Goal: Task Accomplishment & Management: Manage account settings

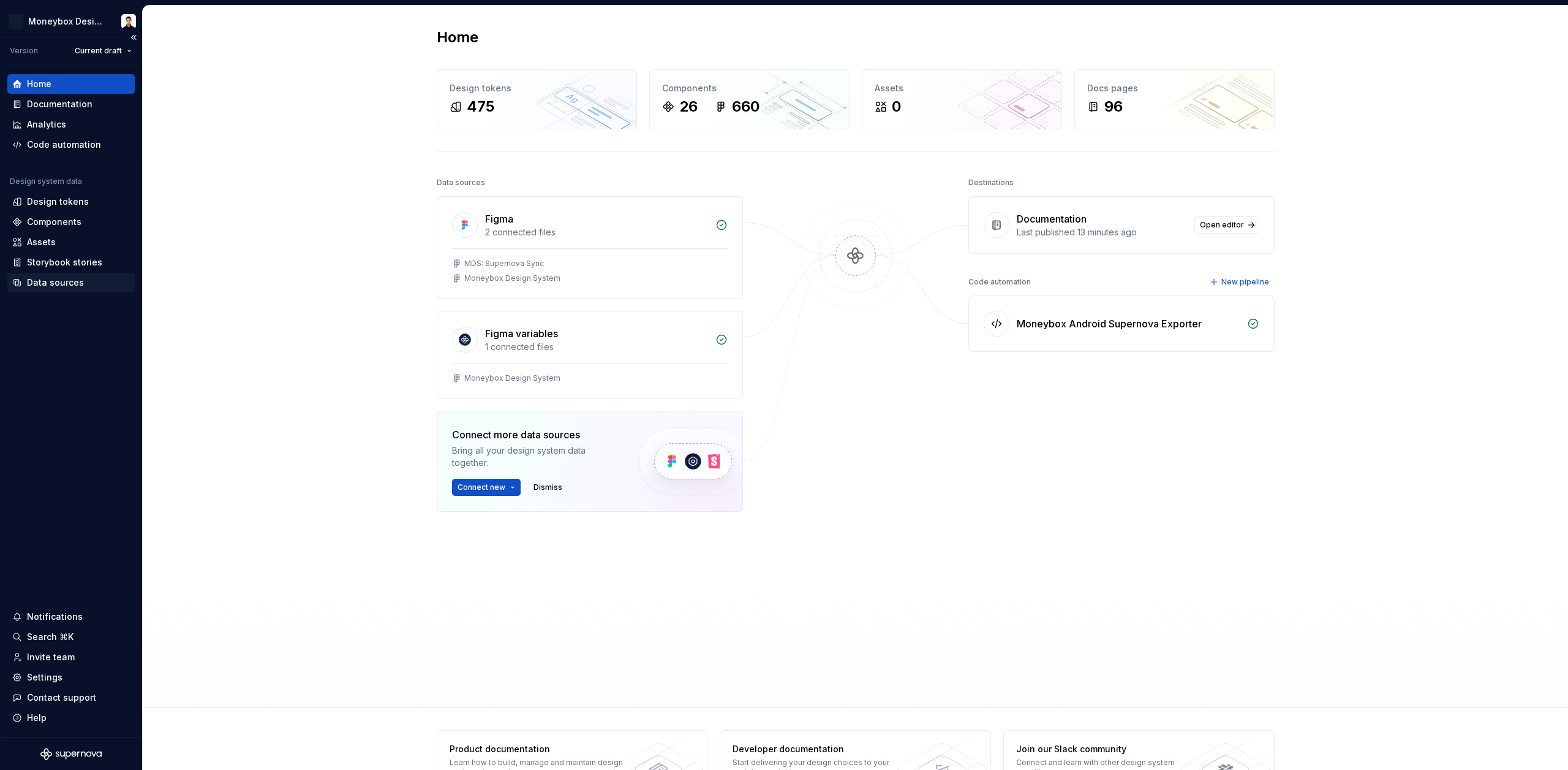
click at [44, 282] on div "Data sources" at bounding box center [55, 283] width 57 height 12
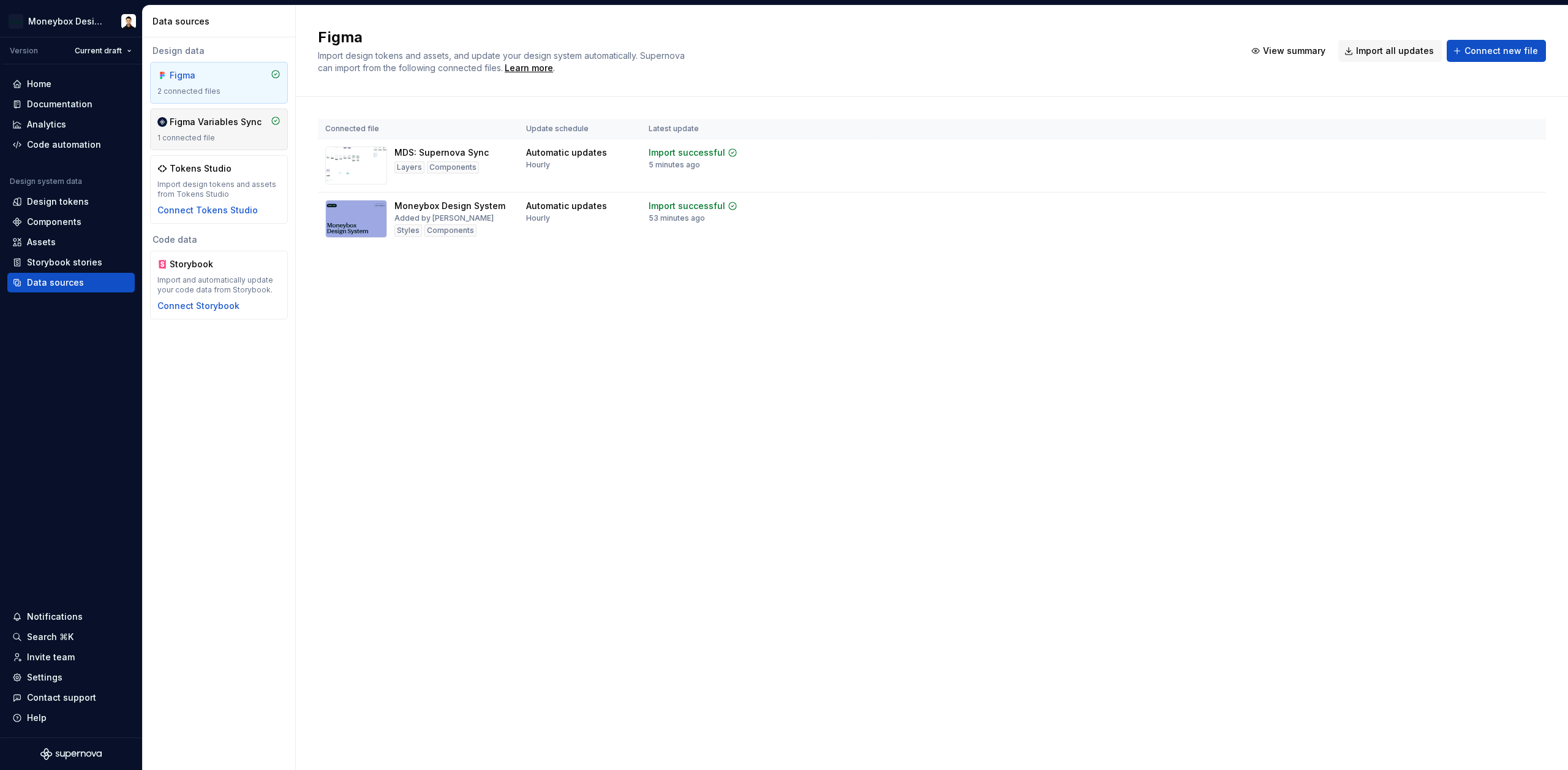
click at [234, 130] on div "Figma Variables Sync 1 connected file" at bounding box center [219, 129] width 123 height 27
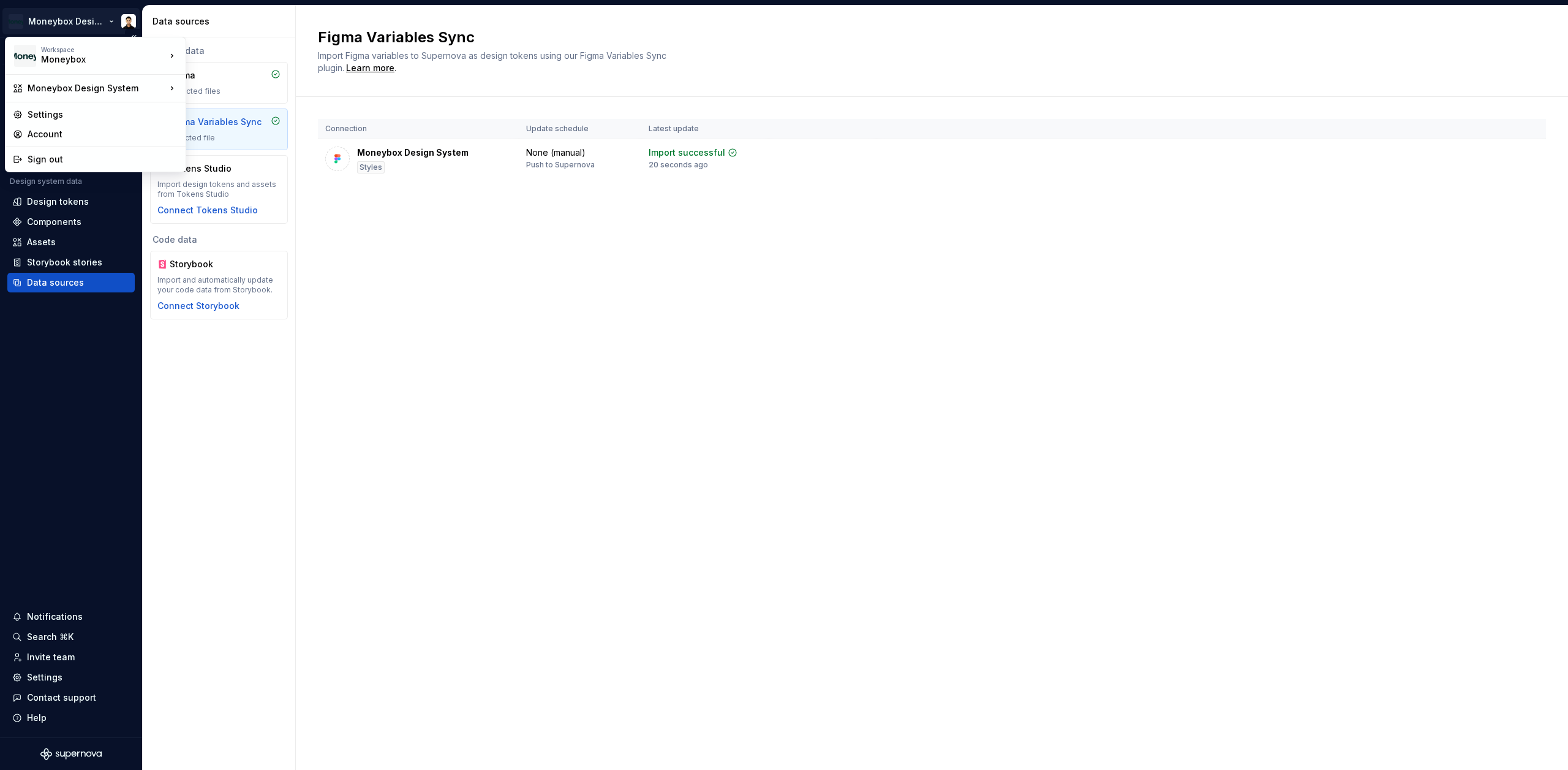
click at [82, 22] on html "Moneybox Design System Version Current draft Home Documentation Analytics Code …" at bounding box center [784, 385] width 1568 height 770
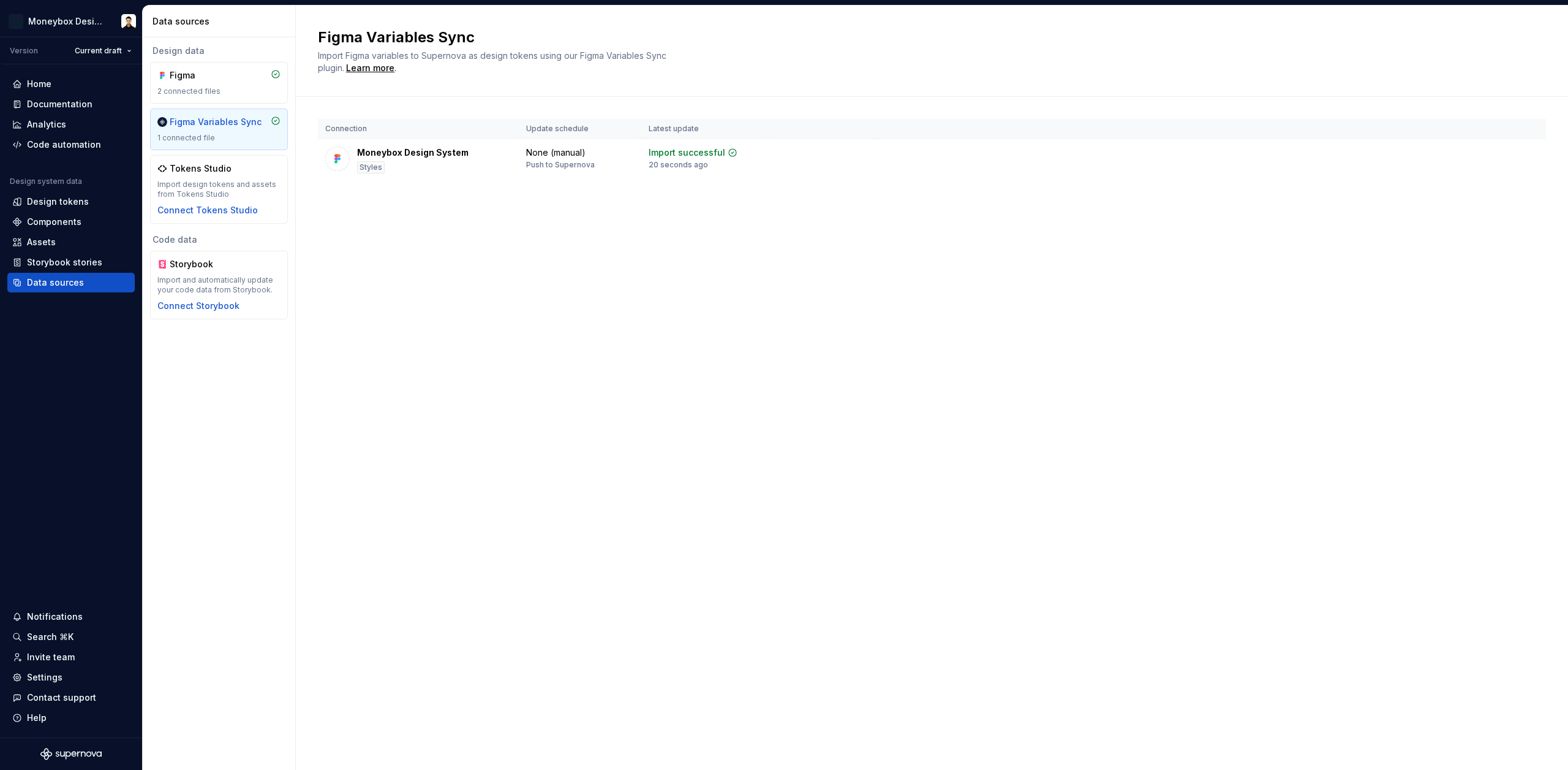
click at [178, 356] on html "Moneybox Design System Version Current draft Home Documentation Analytics Code …" at bounding box center [784, 385] width 1568 height 770
click at [48, 85] on div "Home" at bounding box center [39, 84] width 24 height 12
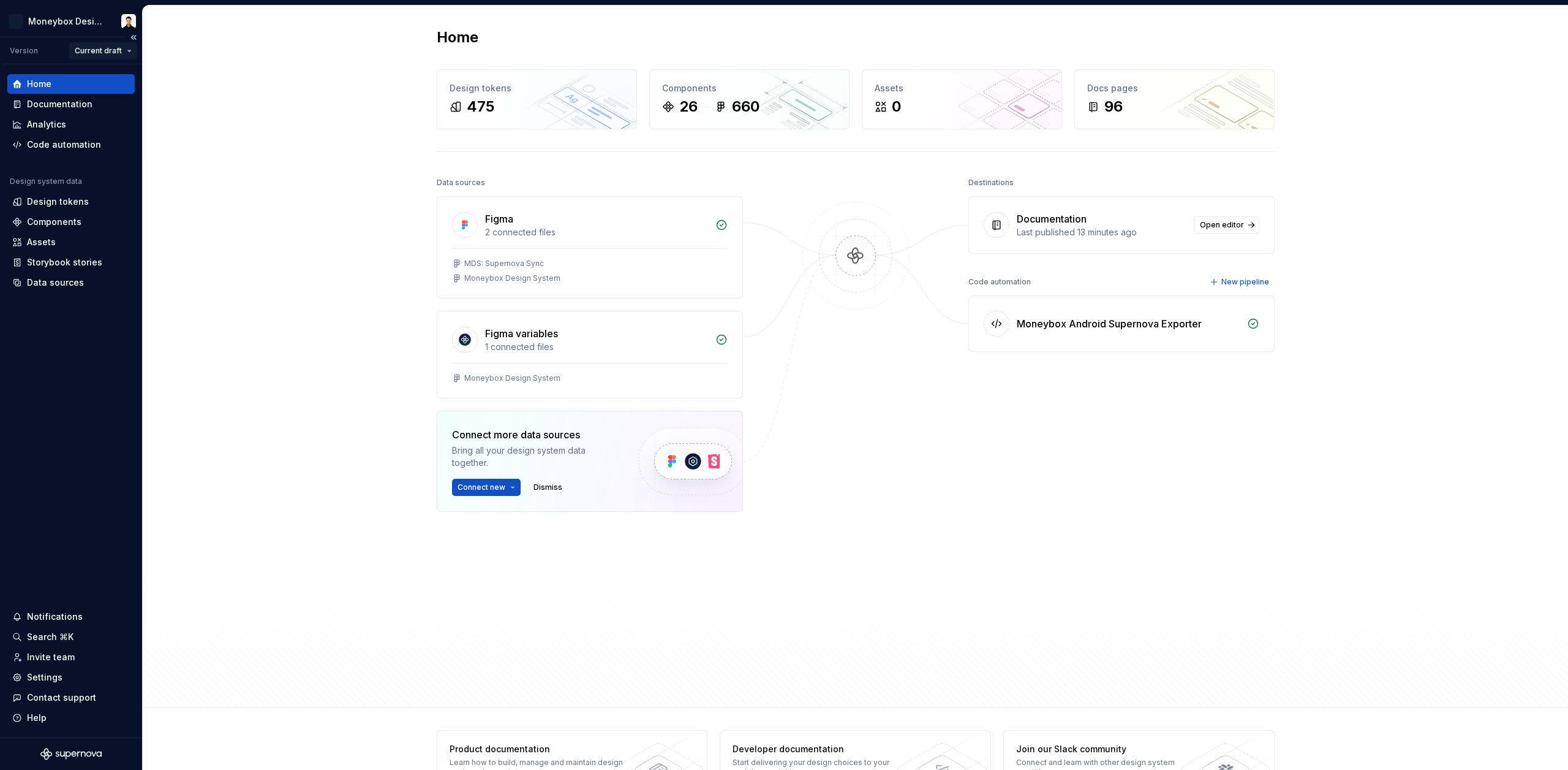
click at [123, 52] on html "Moneybox Design System Version Current draft Home Documentation Analytics Code …" at bounding box center [784, 385] width 1568 height 770
click at [126, 169] on div "New version" at bounding box center [159, 178] width 171 height 19
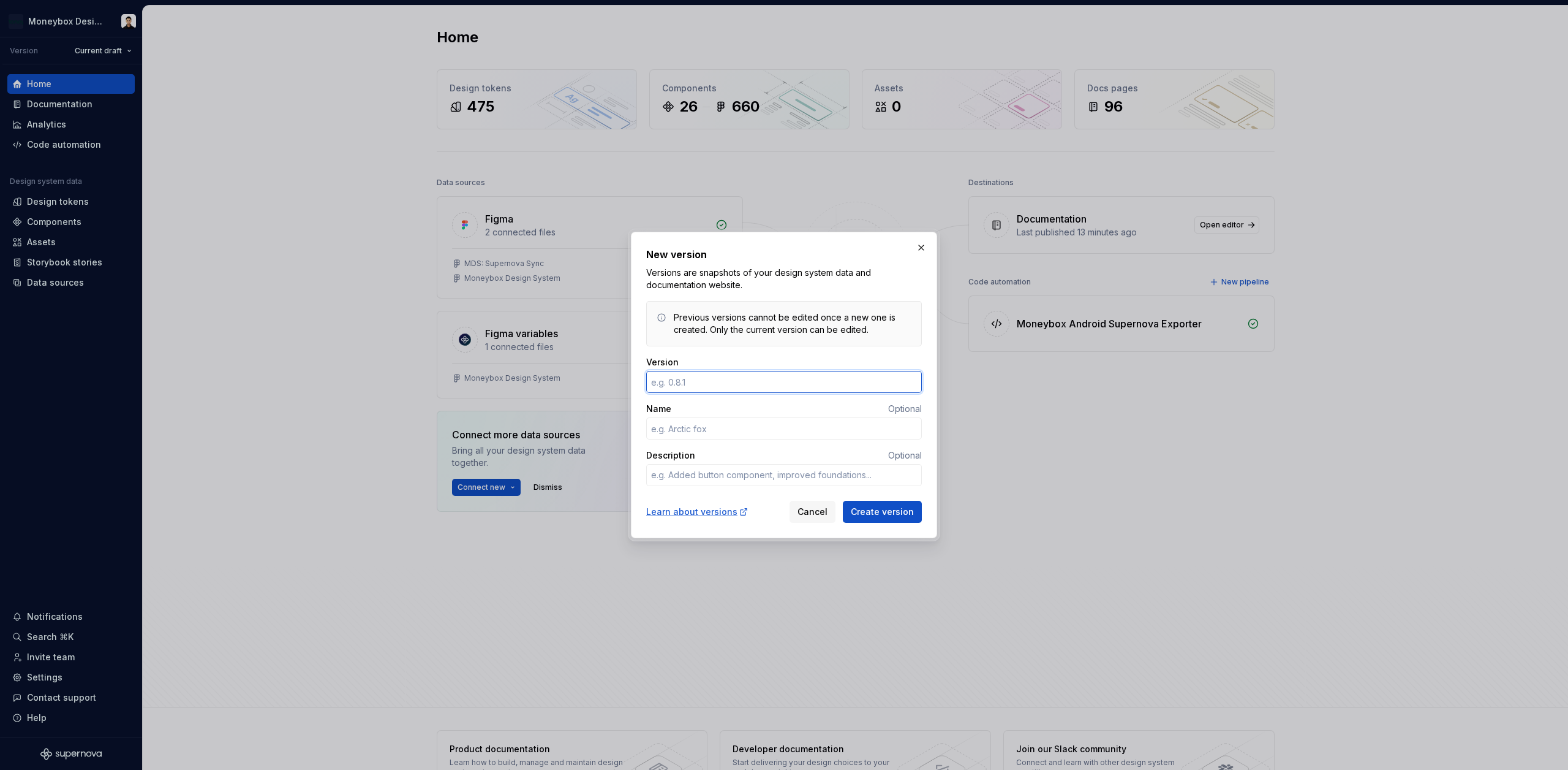
click at [696, 383] on input "Version" at bounding box center [784, 381] width 276 height 22
type input "1"
type textarea "*"
type input "1.0.2"
type textarea "*"
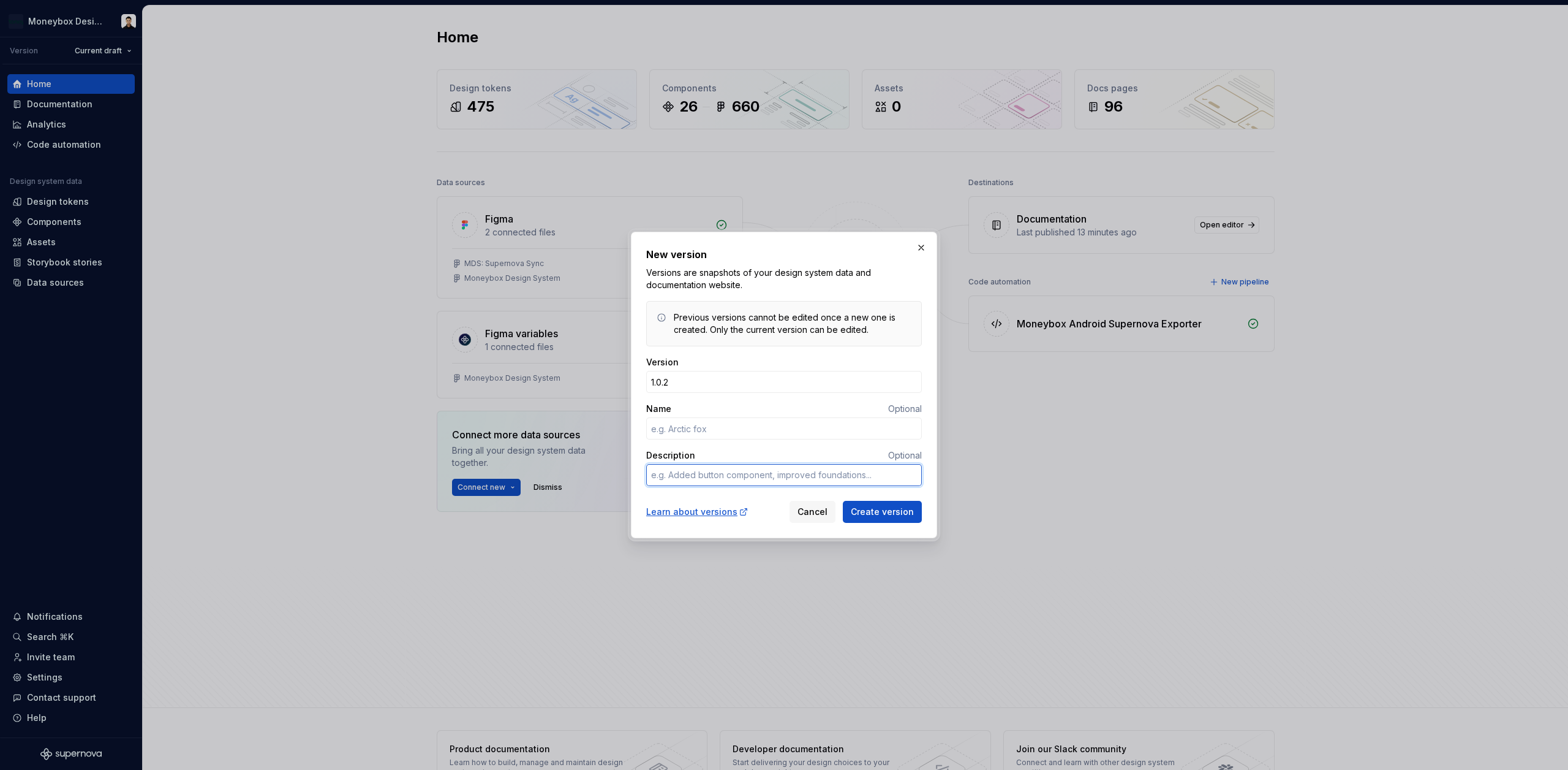
click at [706, 473] on textarea "Description" at bounding box center [784, 475] width 276 height 22
type textarea "M"
type textarea "*"
type textarea "Mi"
type textarea "*"
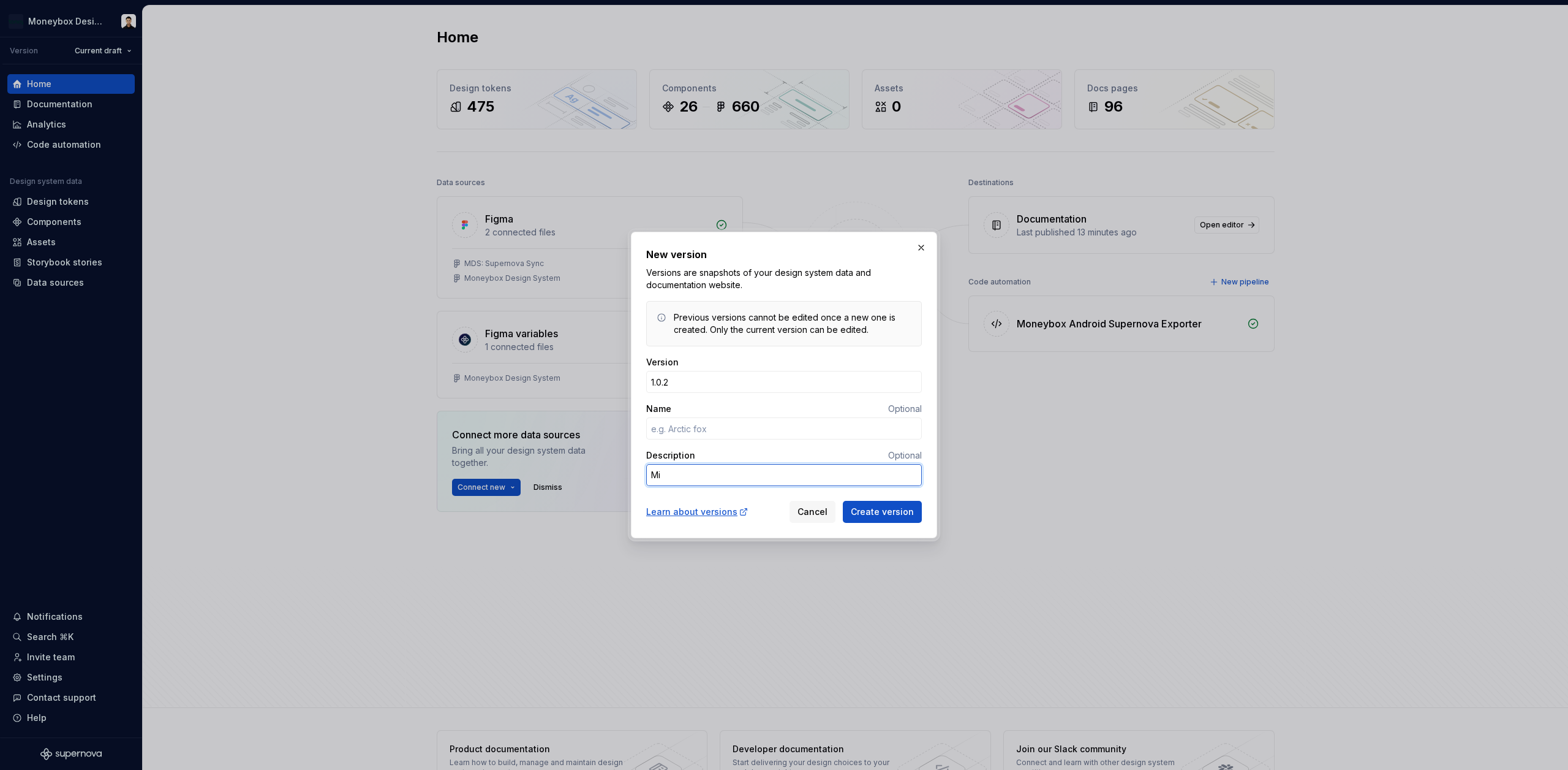
type textarea "Min"
type textarea "*"
type textarea "Mino"
type textarea "*"
type textarea "Minor"
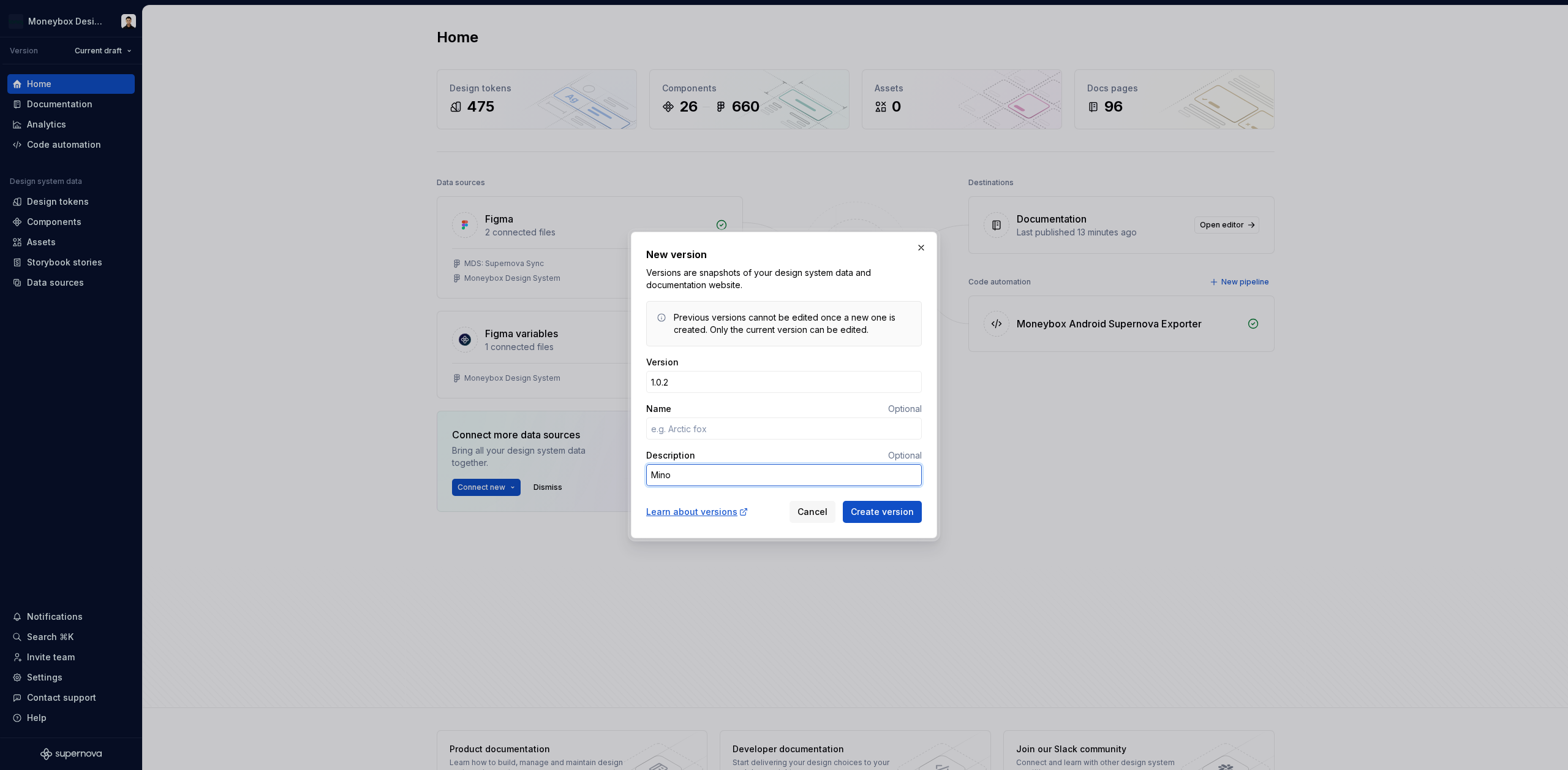
type textarea "*"
type textarea "Minor"
type textarea "*"
type textarea "Minor t"
type textarea "*"
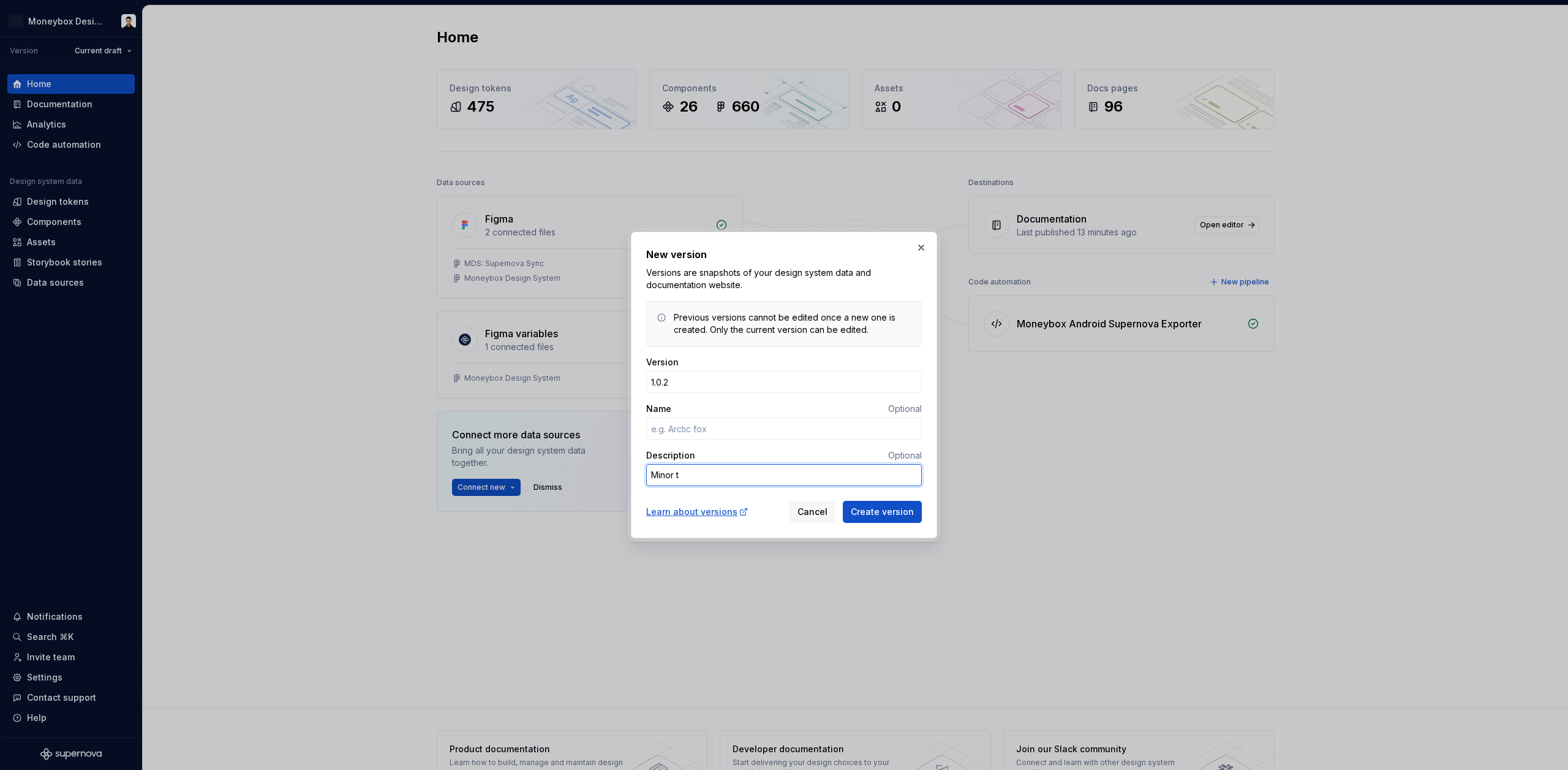
type textarea "Minor to"
type textarea "*"
type textarea "Minor top"
type textarea "*"
type textarea "Minor [PERSON_NAME]"
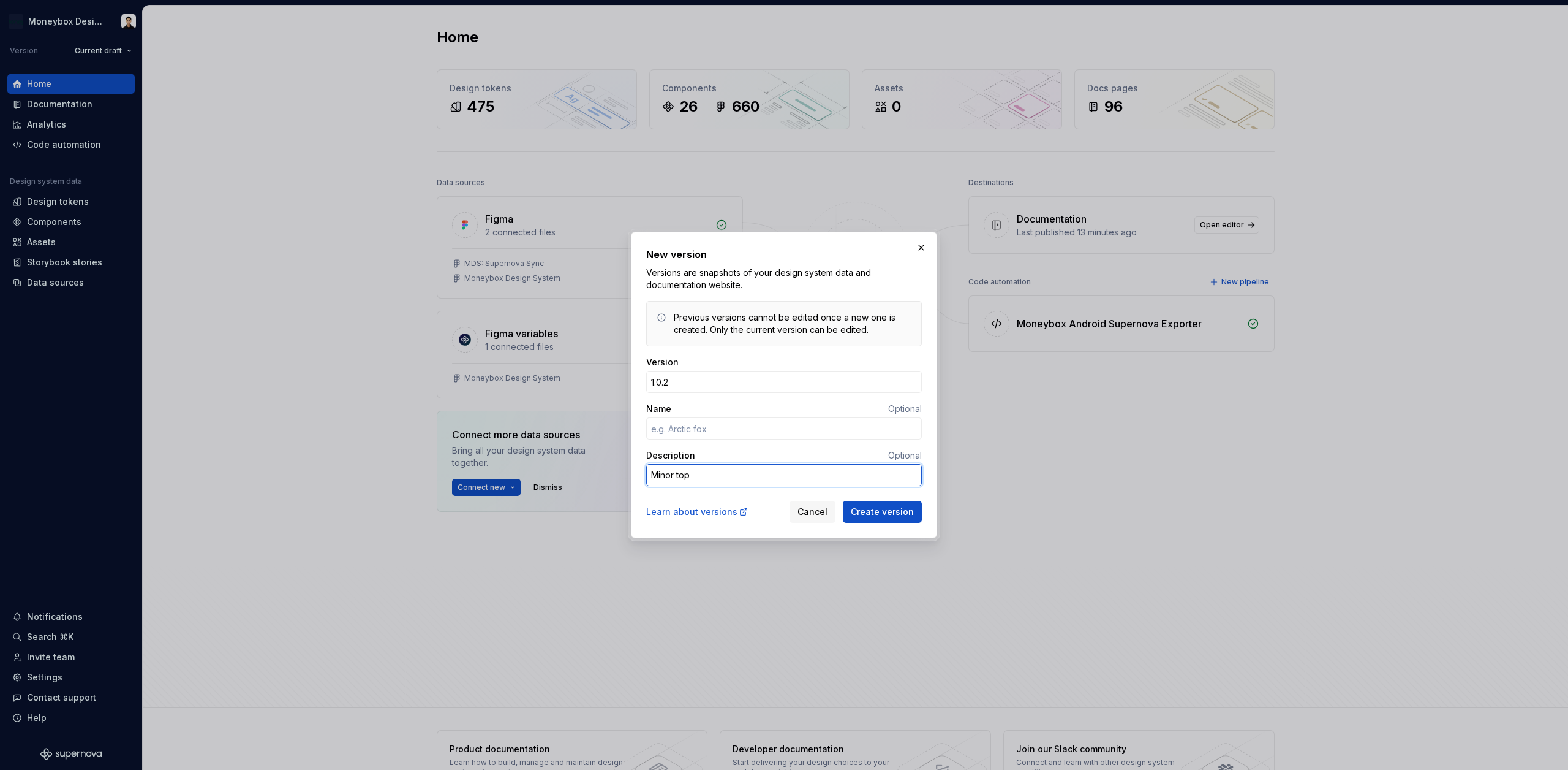
type textarea "*"
type textarea "Minor topen"
type textarea "*"
type textarea "Minor topen"
type textarea "*"
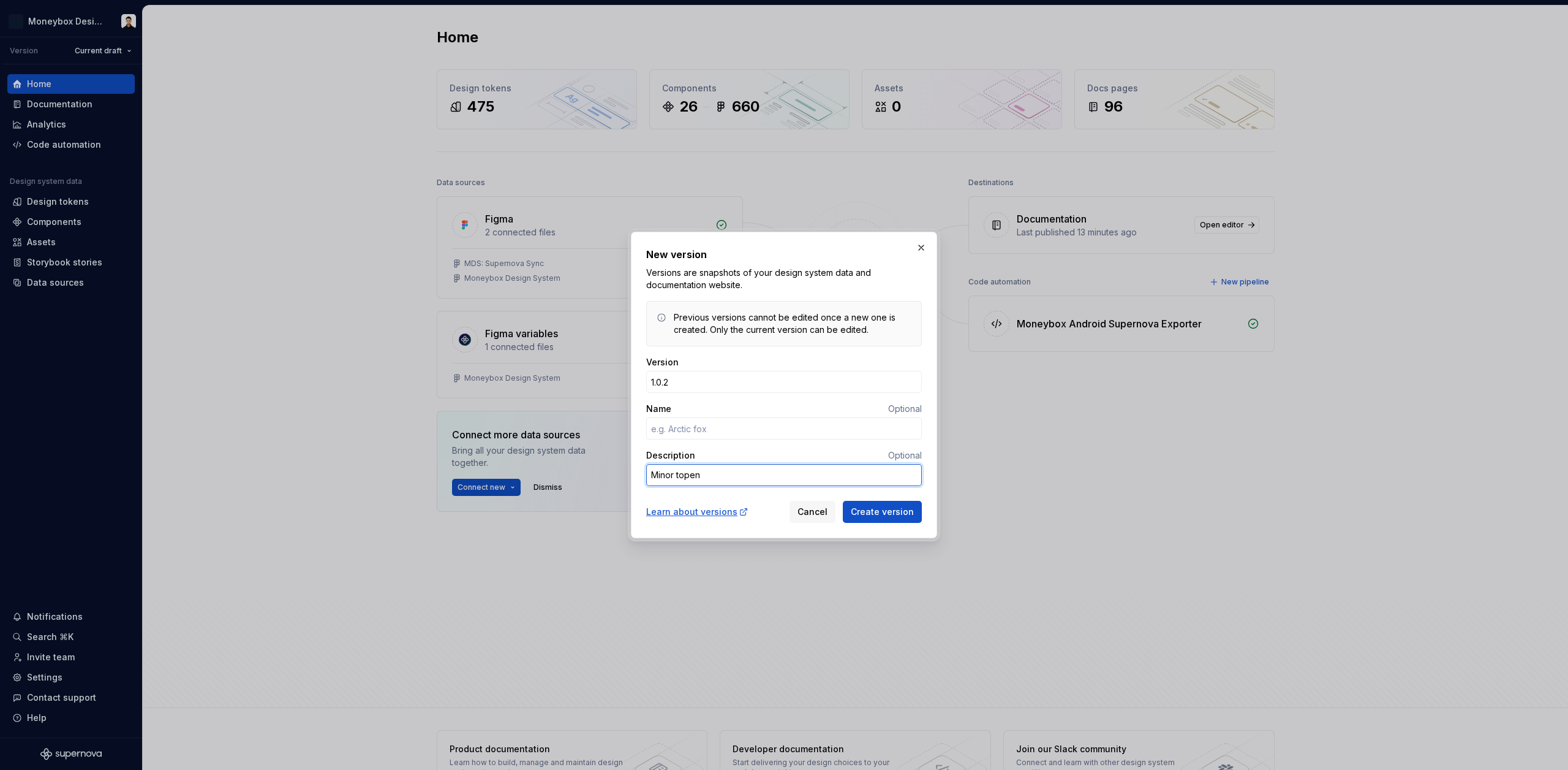
type textarea "Minor topen"
type textarea "*"
type textarea "Minor [PERSON_NAME]"
type textarea "*"
type textarea "Minor top"
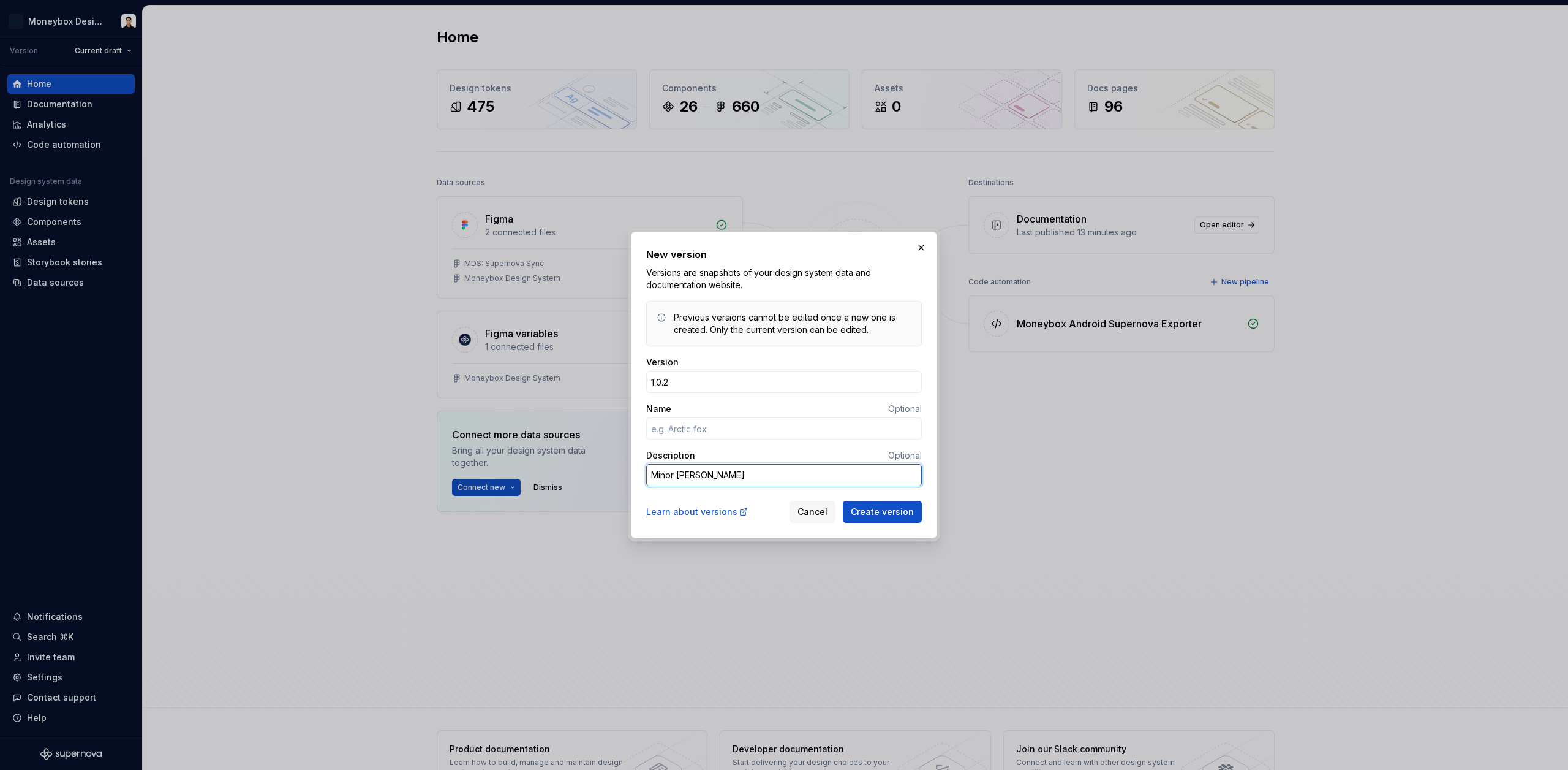
type textarea "*"
type textarea "Minor to"
type textarea "*"
type textarea "Minor tok"
type textarea "*"
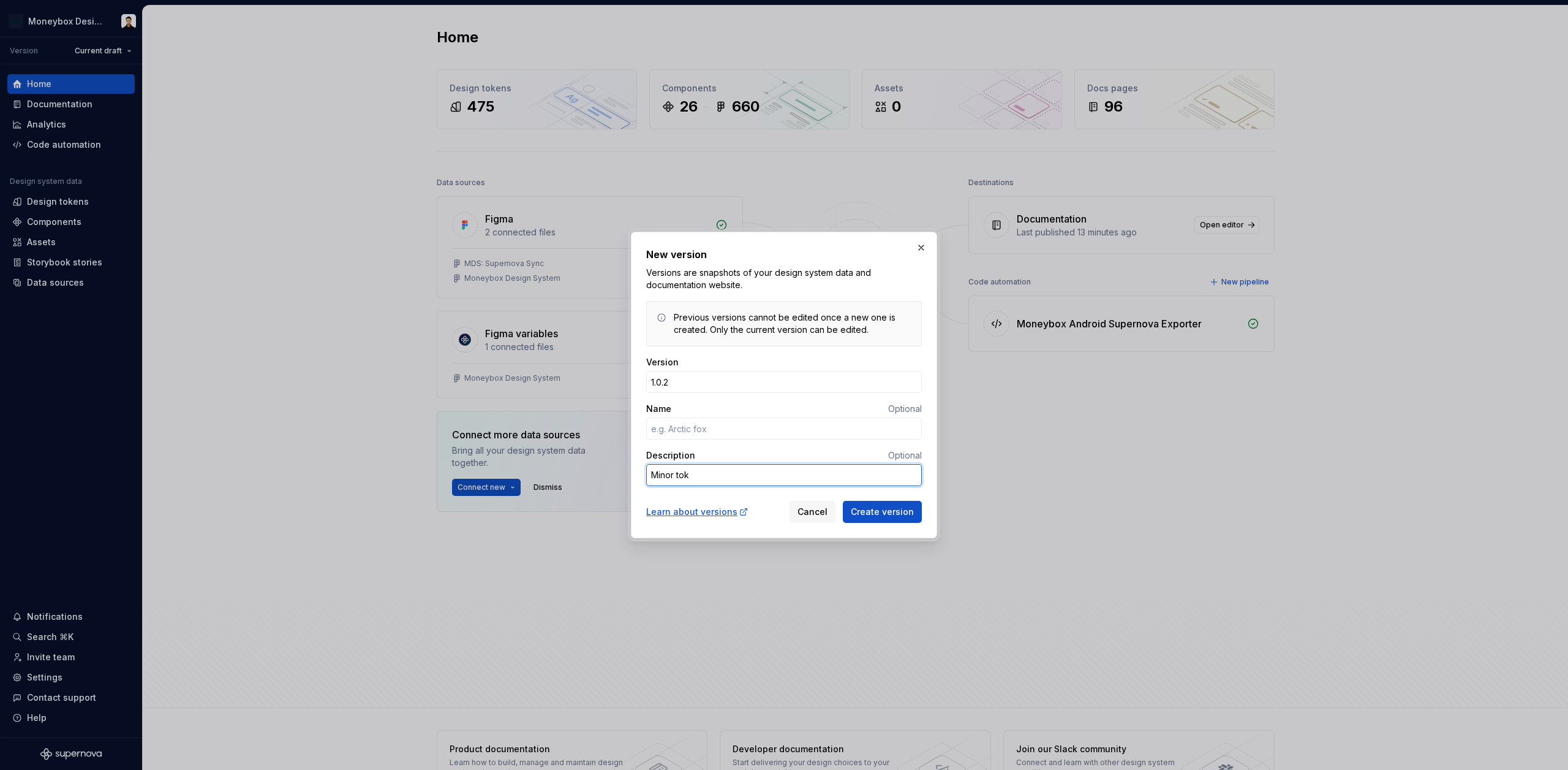
type textarea "Minor toke"
type textarea "*"
type textarea "Minor token"
type textarea "*"
type textarea "Minor token"
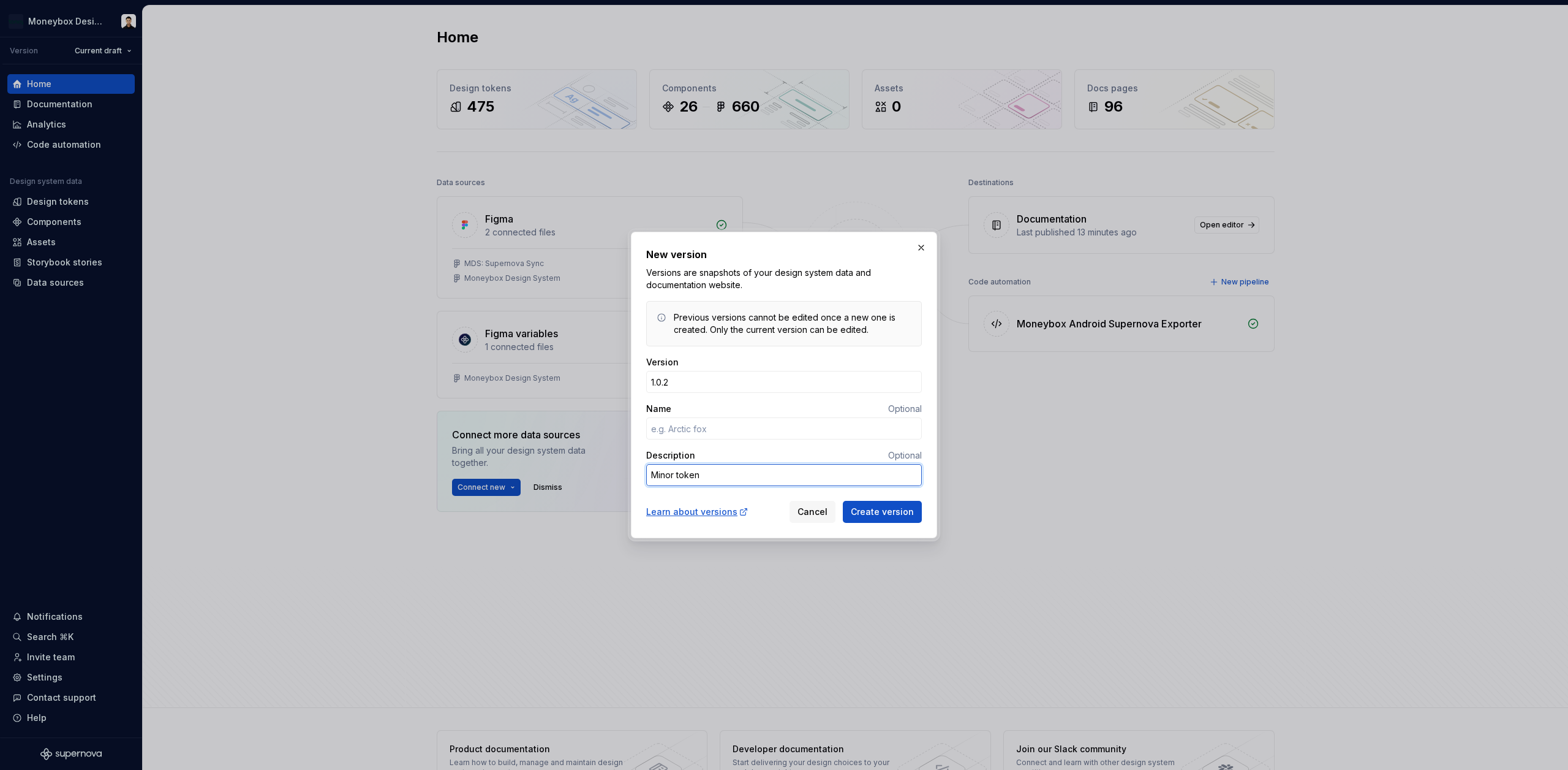
type textarea "*"
type textarea "Minor token u"
type textarea "*"
type textarea "Minor token up"
type textarea "*"
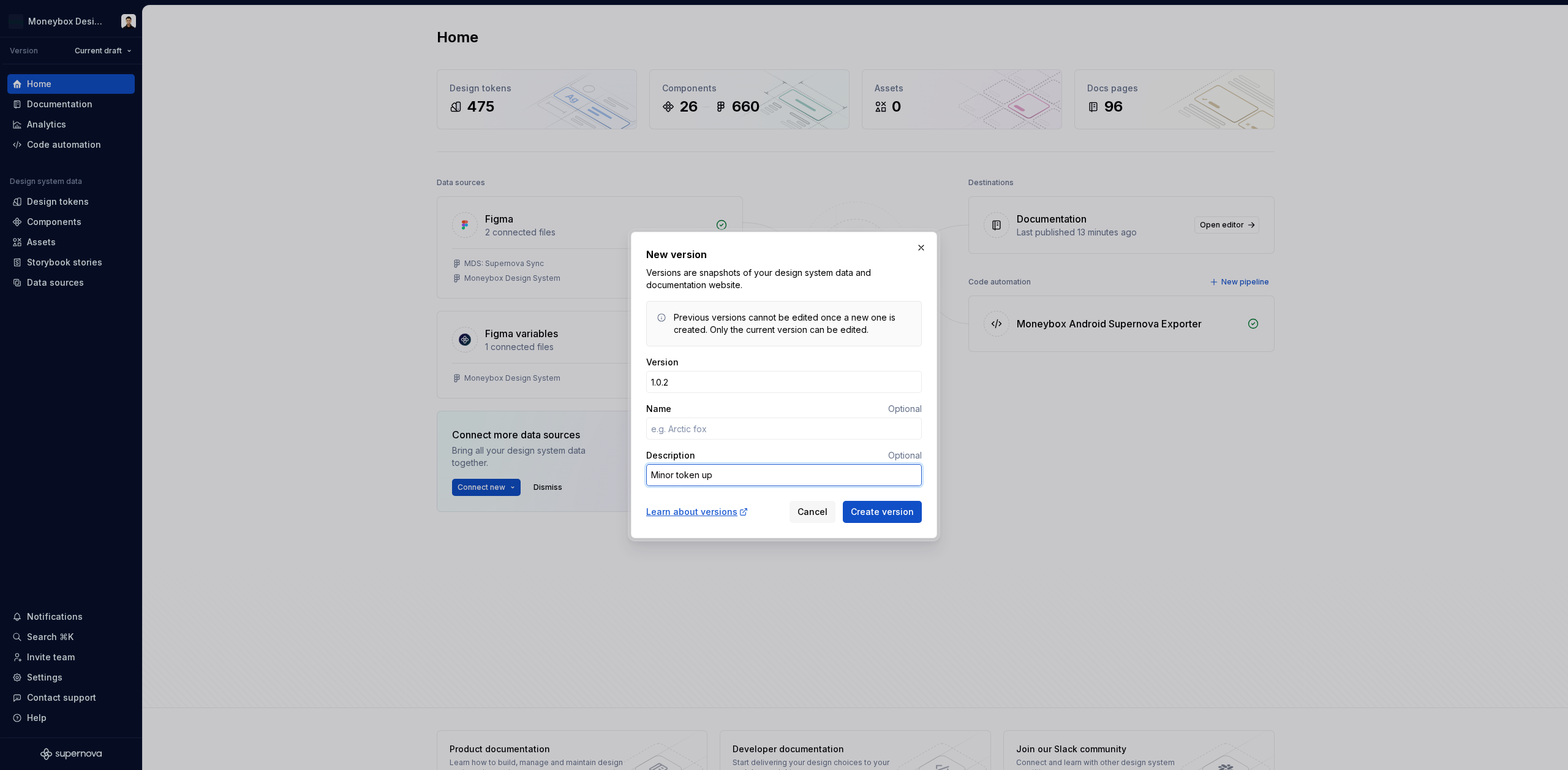
type textarea "Minor token upd"
type textarea "*"
type textarea "Minor token upda"
type textarea "*"
type textarea "Minor token updat"
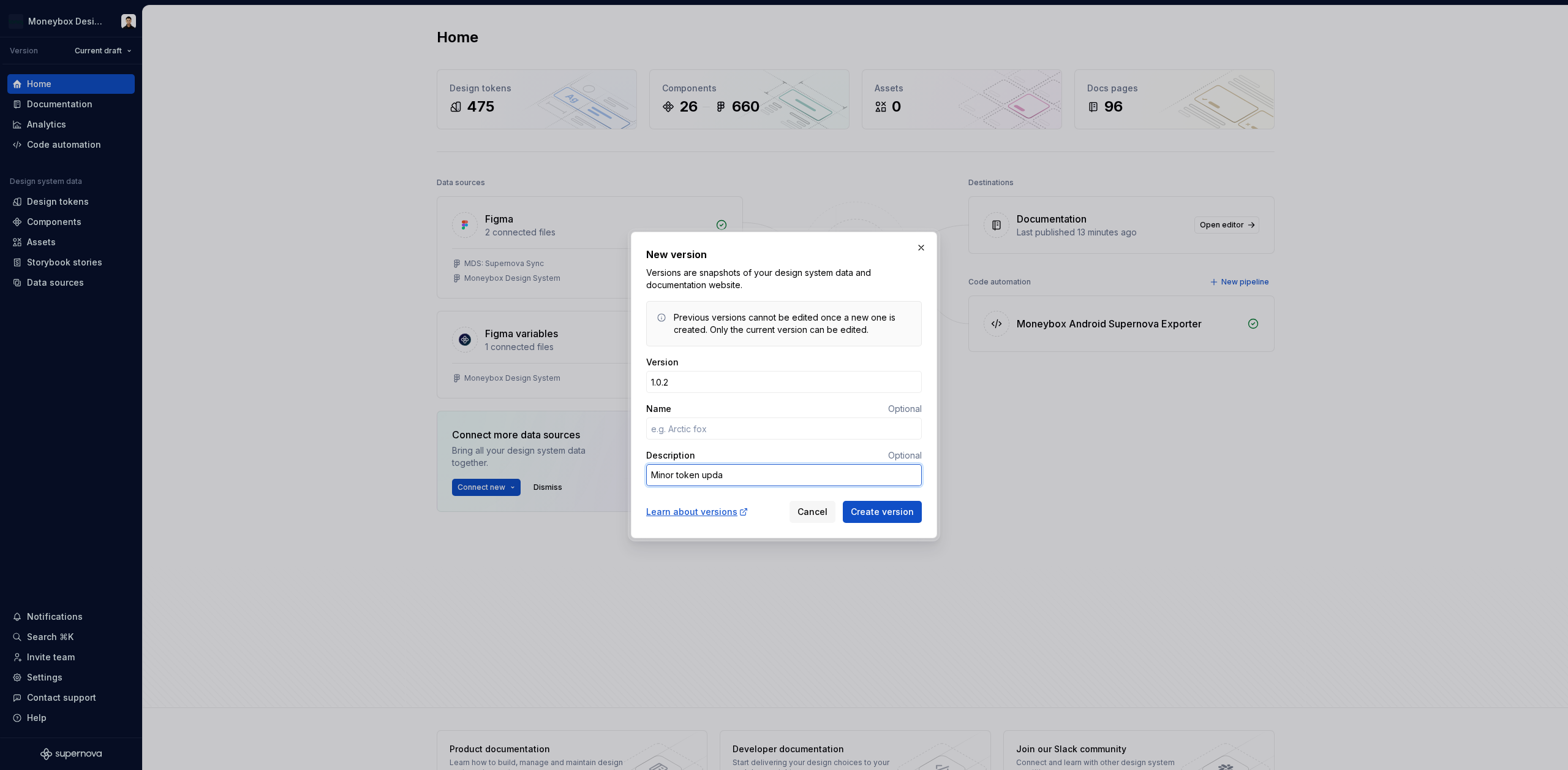
type textarea "*"
type textarea "Minor token update"
type textarea "*"
type textarea "Minor token updates"
type textarea "*"
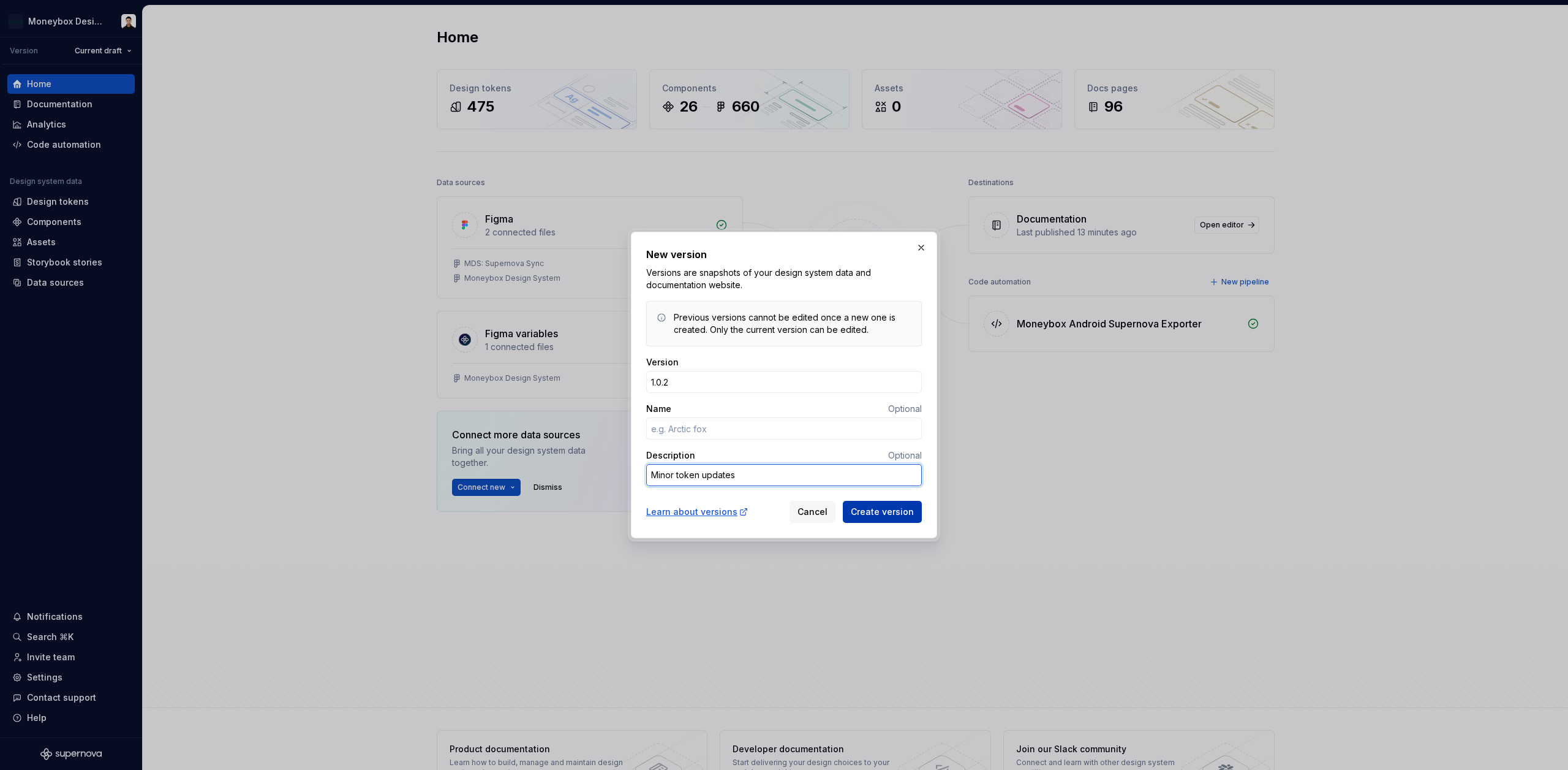
type textarea "Minor token updates"
click at [890, 511] on span "Create version" at bounding box center [882, 512] width 63 height 12
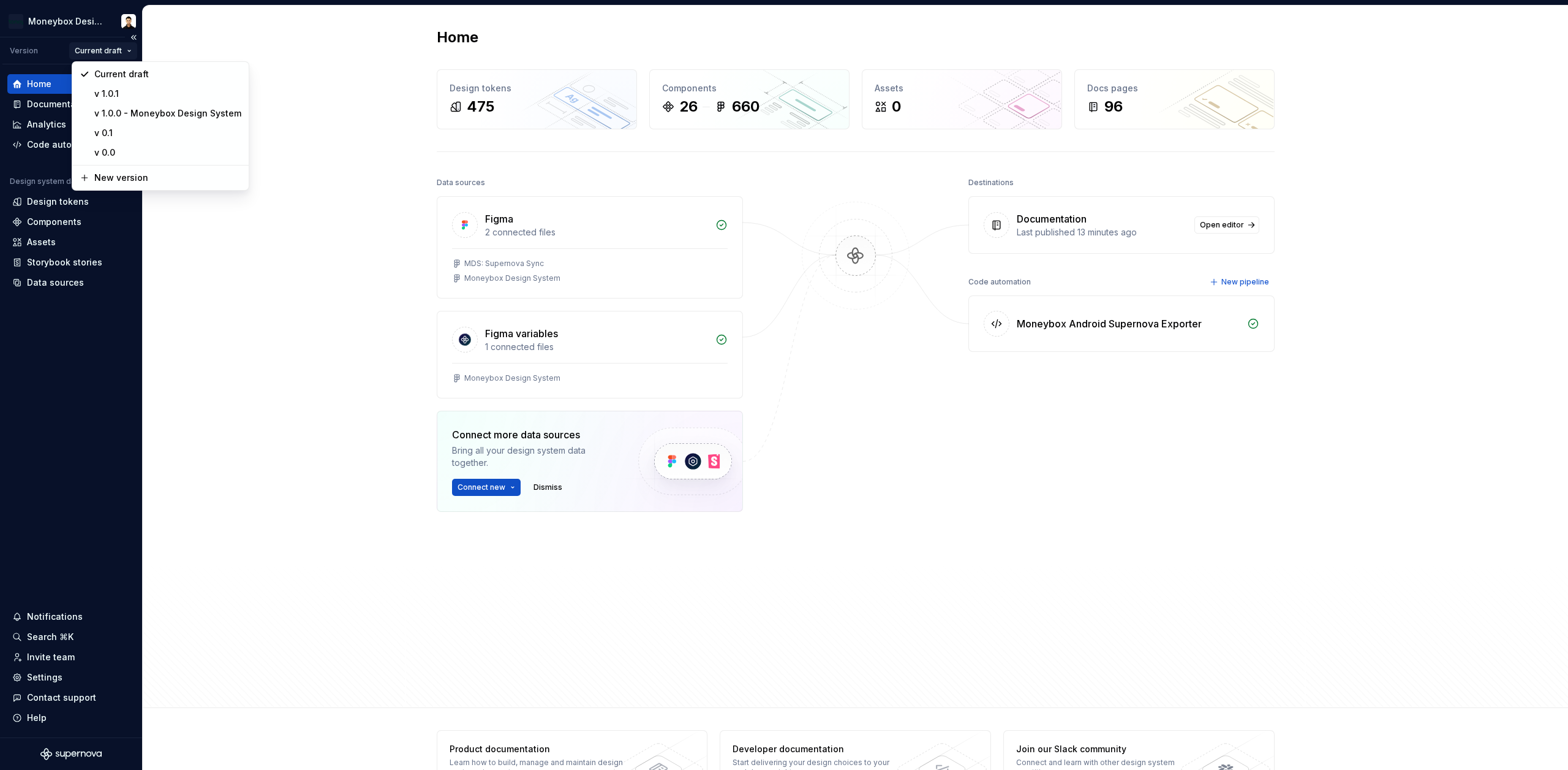
click at [126, 52] on html "Moneybox Design System Version Current draft Home Documentation Analytics Code …" at bounding box center [784, 385] width 1568 height 770
click at [245, 49] on html "Moneybox Design System Version Current draft Home Documentation Analytics Code …" at bounding box center [784, 385] width 1568 height 770
click at [118, 49] on html "Moneybox Design System Version Current draft Home Documentation Analytics Code …" at bounding box center [784, 385] width 1568 height 770
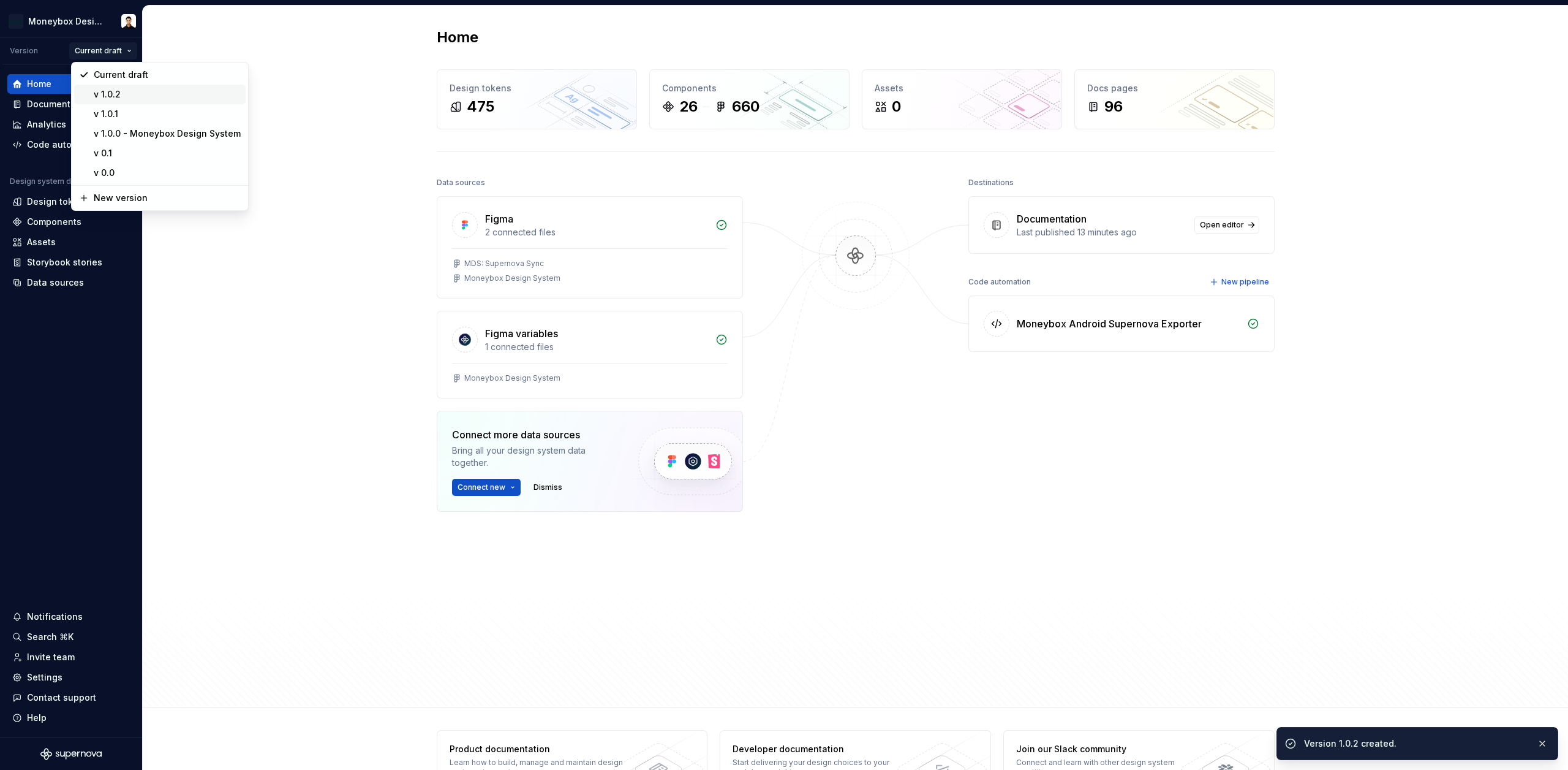
click at [129, 94] on div "v 1.0.2" at bounding box center [168, 95] width 147 height 12
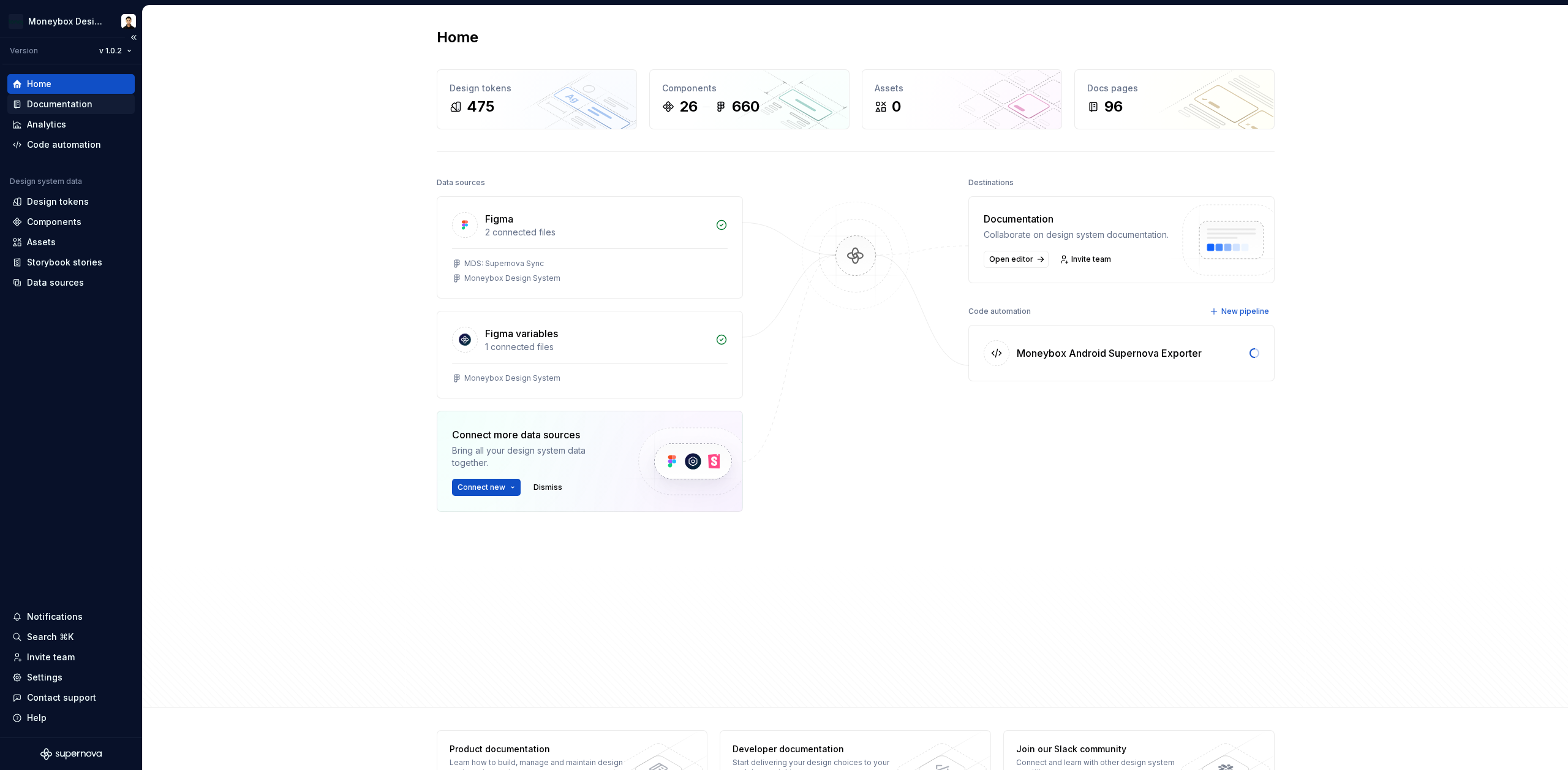
click at [94, 102] on div "Documentation" at bounding box center [71, 104] width 118 height 12
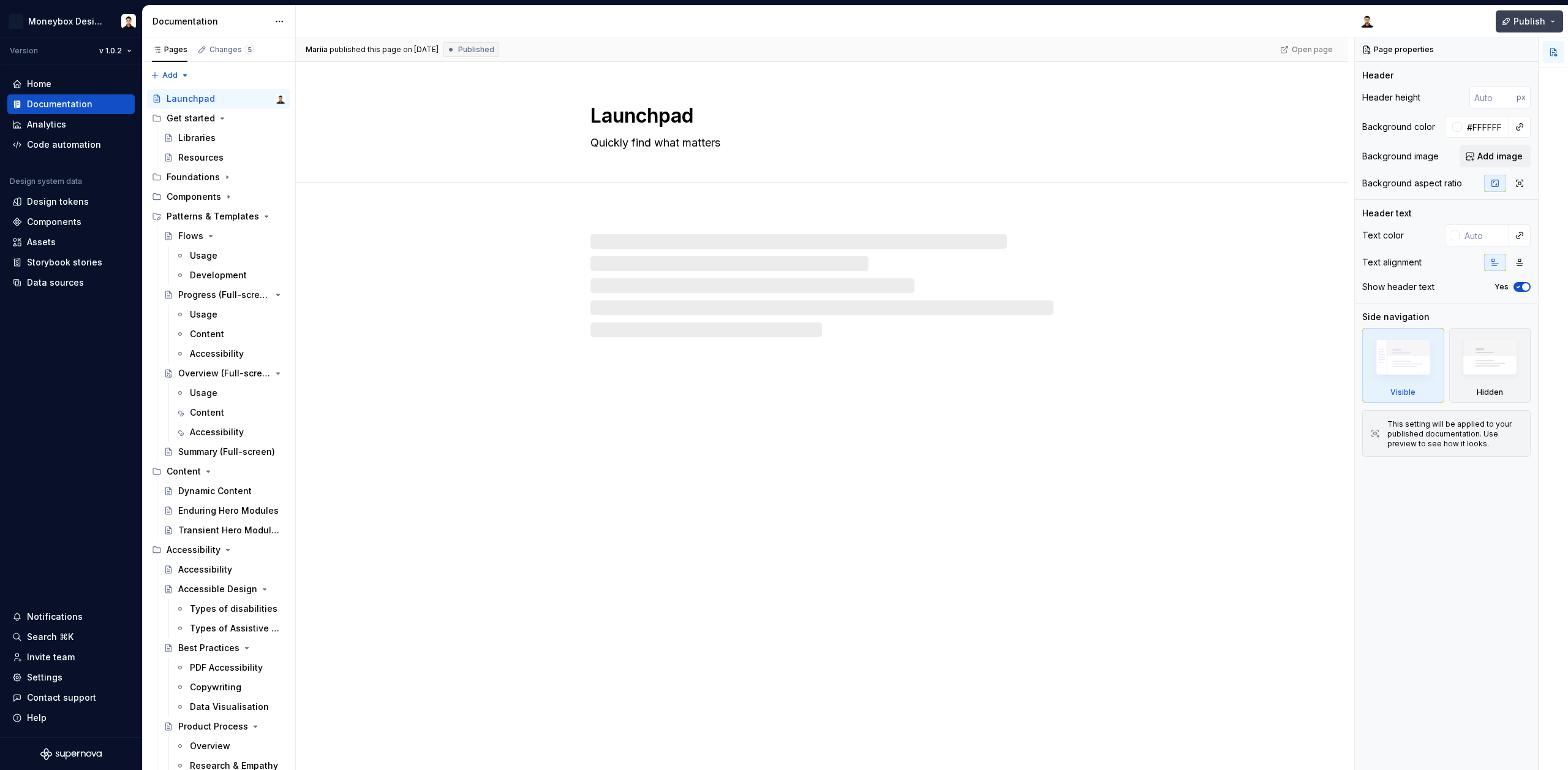
click at [1554, 21] on button "Publish" at bounding box center [1529, 21] width 67 height 22
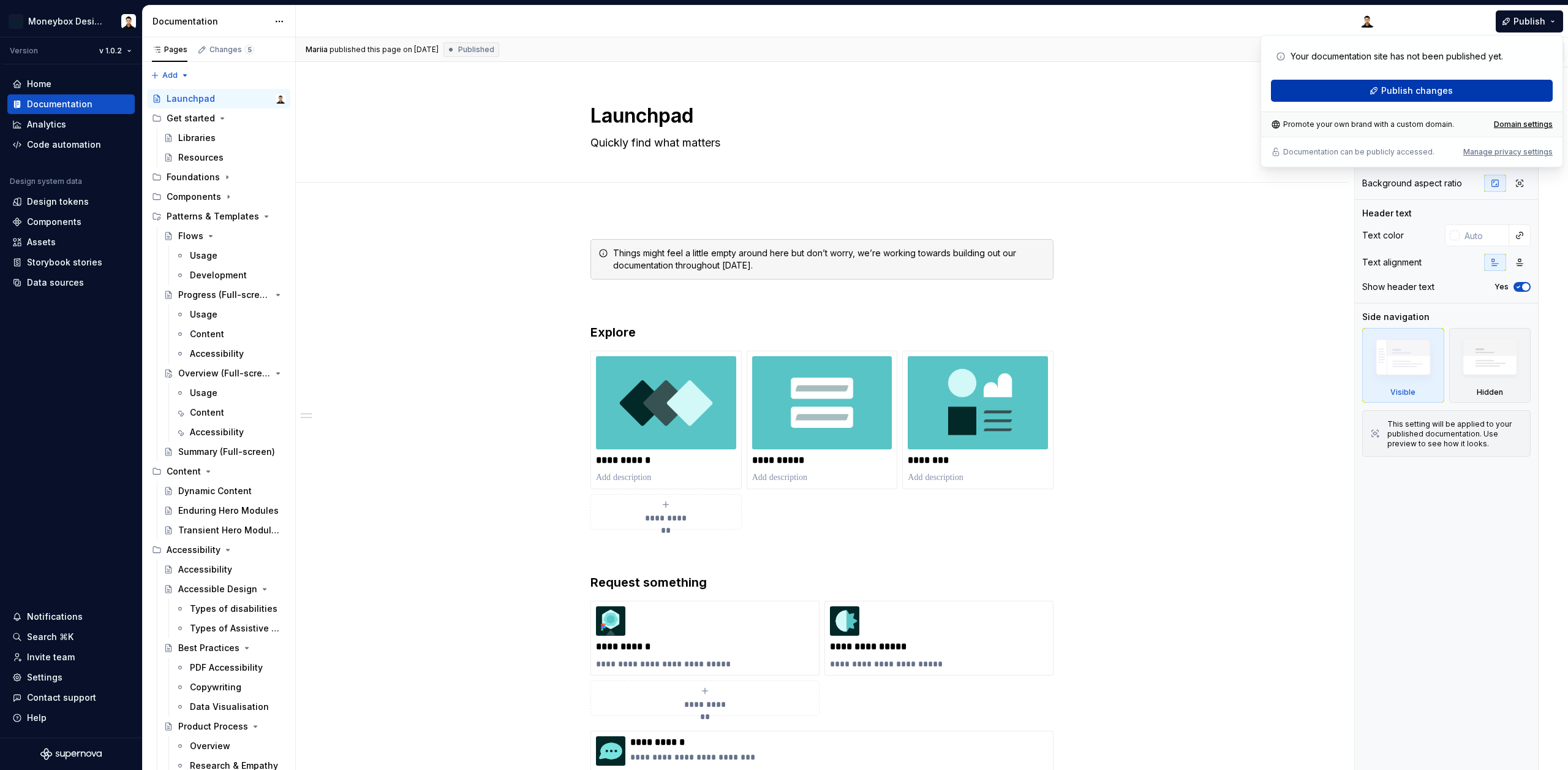
click at [1433, 88] on span "Publish changes" at bounding box center [1417, 91] width 72 height 12
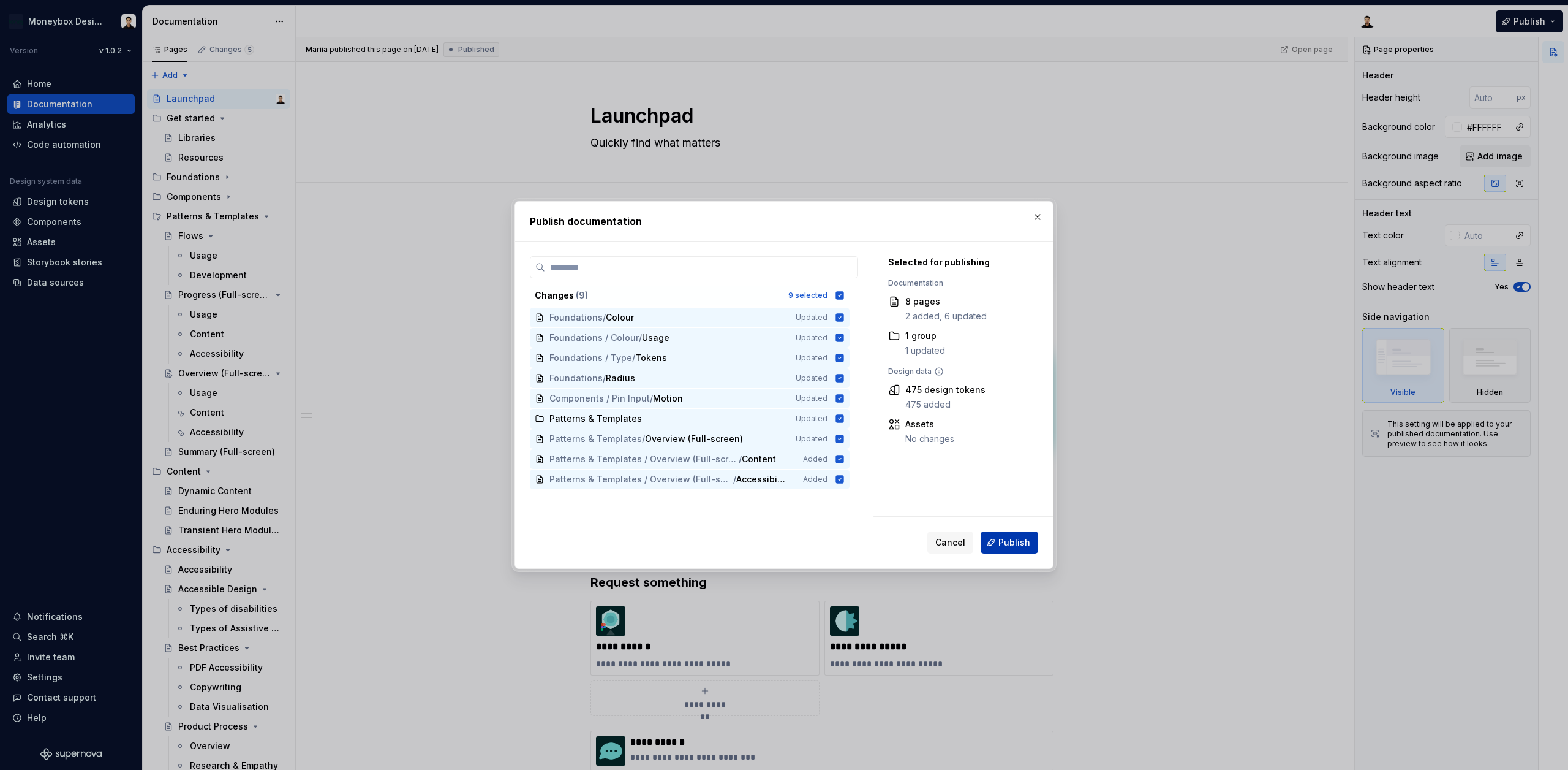
click at [1023, 545] on span "Publish" at bounding box center [1014, 543] width 32 height 12
type textarea "*"
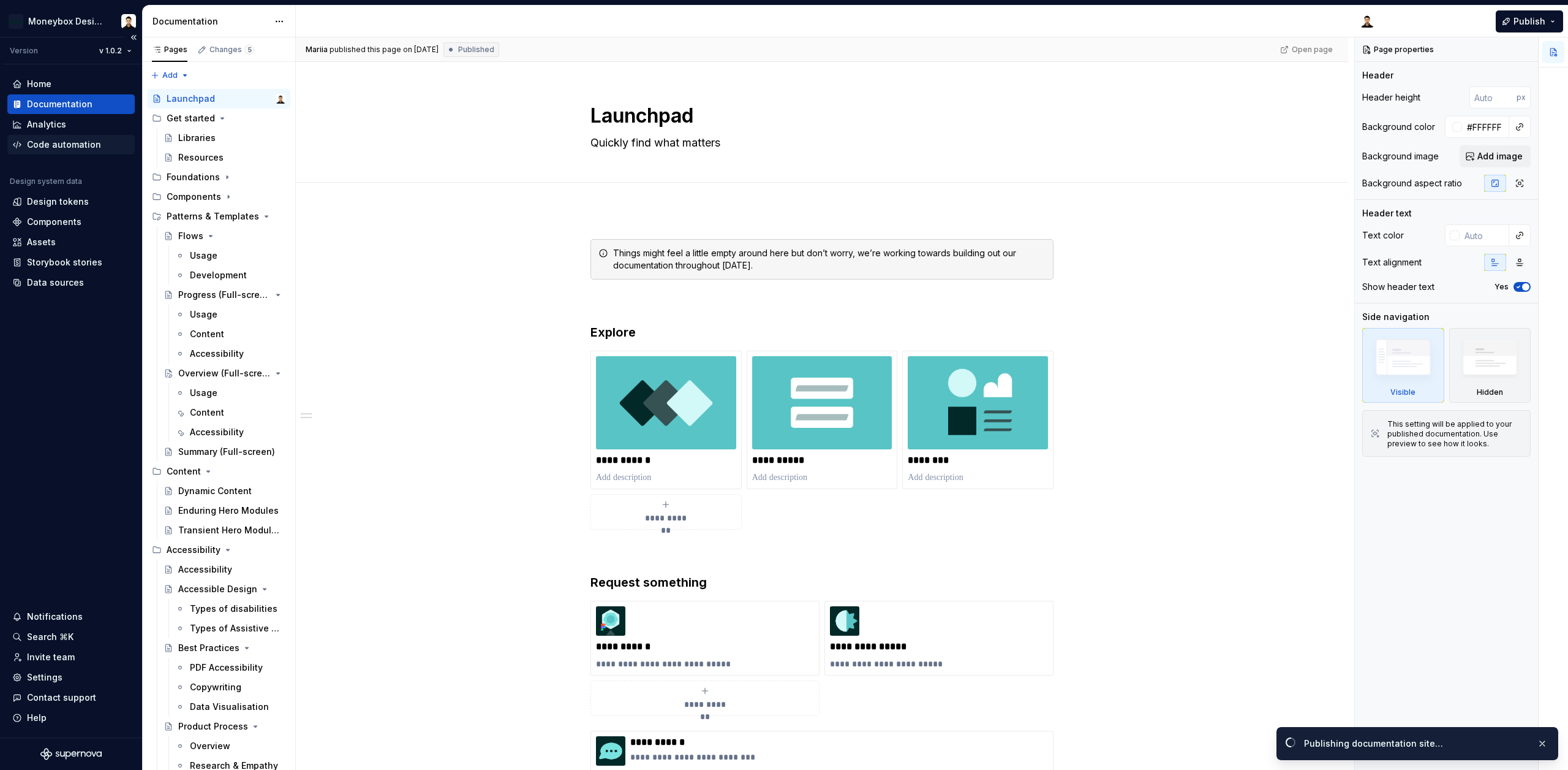
click at [82, 140] on div "Code automation" at bounding box center [64, 145] width 74 height 12
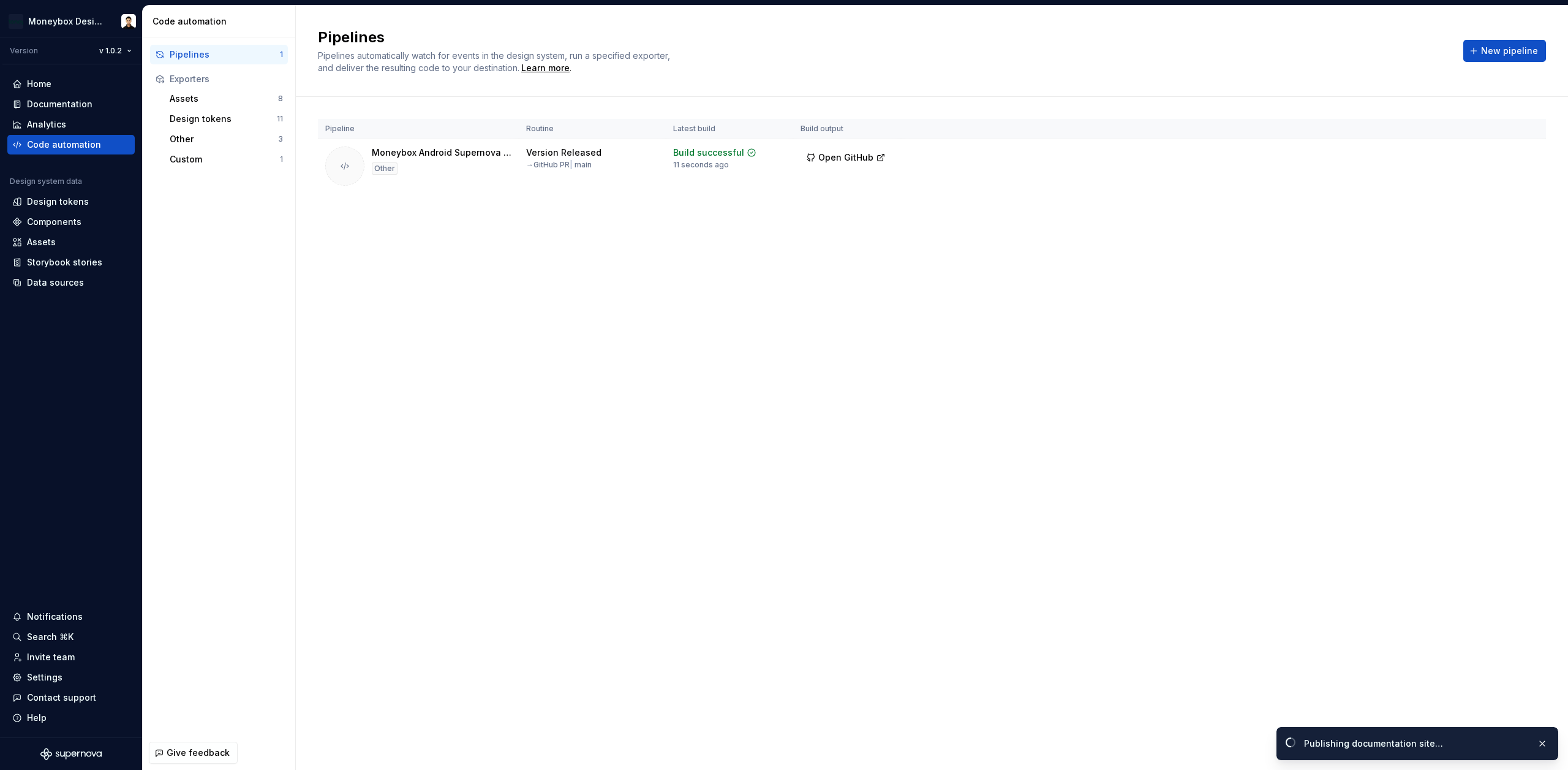
click at [421, 424] on div "Pipelines Pipelines automatically watch for events in the design system, run a …" at bounding box center [932, 387] width 1272 height 764
